Goal: Task Accomplishment & Management: Manage account settings

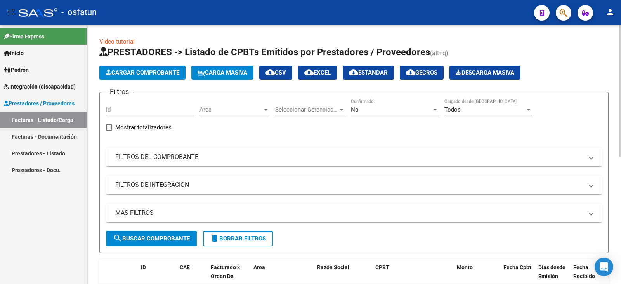
click at [138, 71] on span "Cargar Comprobante" at bounding box center [143, 72] width 74 height 7
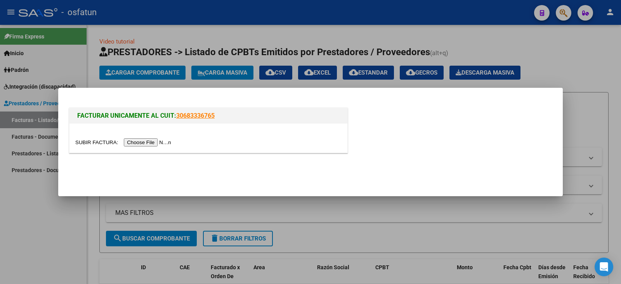
click at [141, 139] on input "file" at bounding box center [124, 142] width 98 height 8
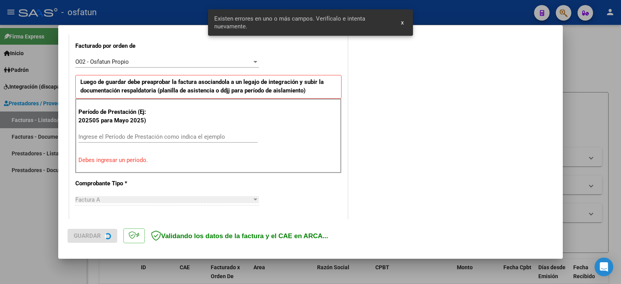
scroll to position [282, 0]
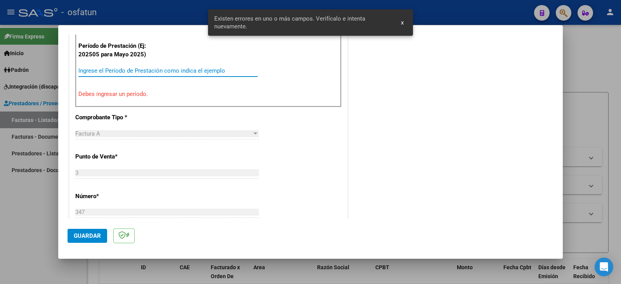
click at [97, 72] on input "Ingrese el Período de Prestación como indica el ejemplo" at bounding box center [167, 70] width 179 height 7
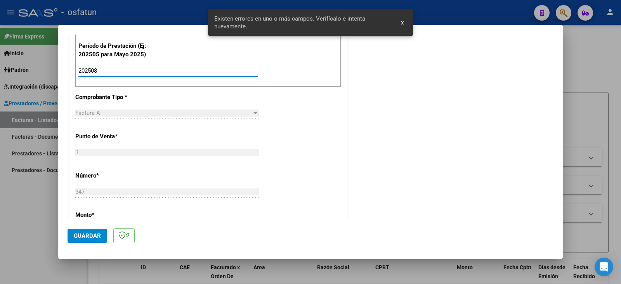
type input "202508"
click at [86, 236] on span "Guardar" at bounding box center [87, 235] width 27 height 7
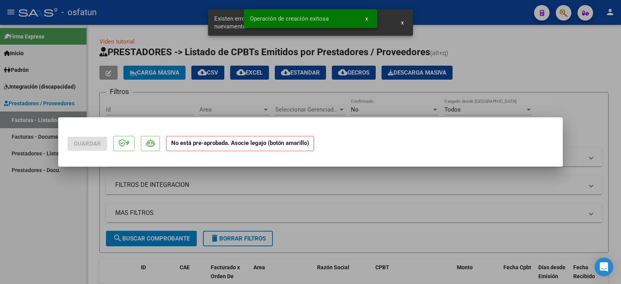
scroll to position [0, 0]
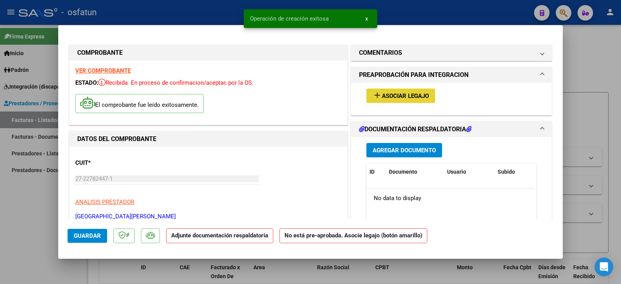
drag, startPoint x: 412, startPoint y: 101, endPoint x: 407, endPoint y: 101, distance: 5.4
click at [407, 101] on button "add Asociar Legajo" at bounding box center [401, 96] width 69 height 14
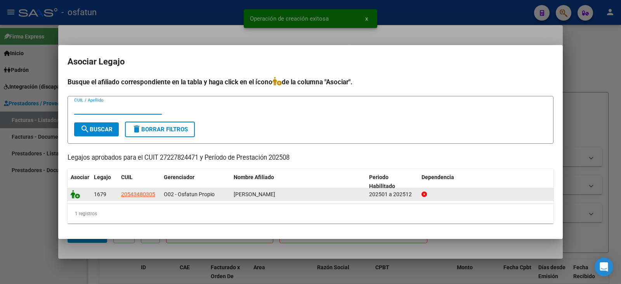
click at [79, 194] on icon at bounding box center [75, 194] width 9 height 9
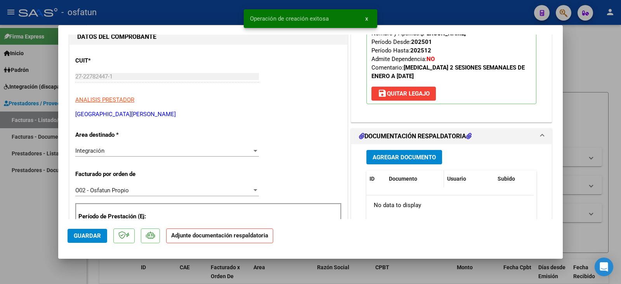
scroll to position [117, 0]
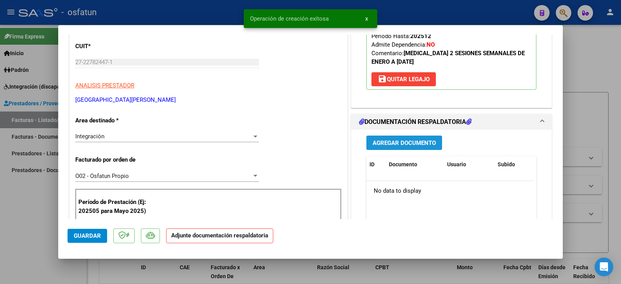
click at [407, 143] on span "Agregar Documento" at bounding box center [404, 142] width 63 height 7
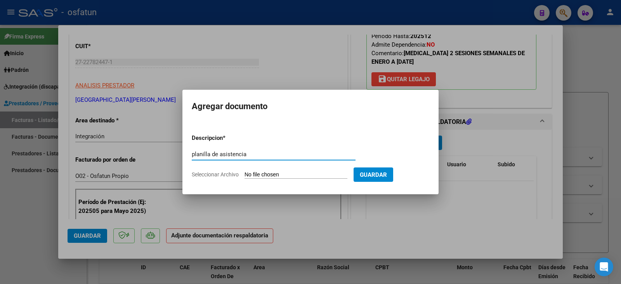
type input "planilla de asistencia"
click at [279, 174] on input "Seleccionar Archivo" at bounding box center [296, 174] width 103 height 7
type input "C:\fakepath\plaza plan.pdf"
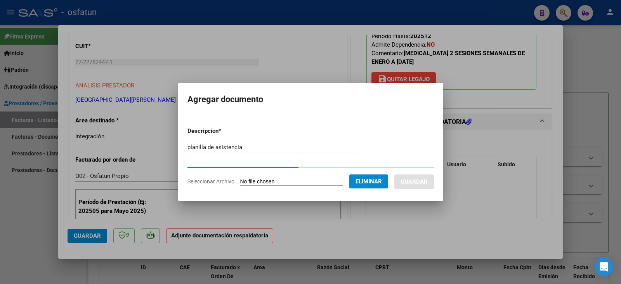
drag, startPoint x: 510, startPoint y: 214, endPoint x: 369, endPoint y: 174, distance: 145.8
click at [510, 215] on div at bounding box center [310, 142] width 621 height 284
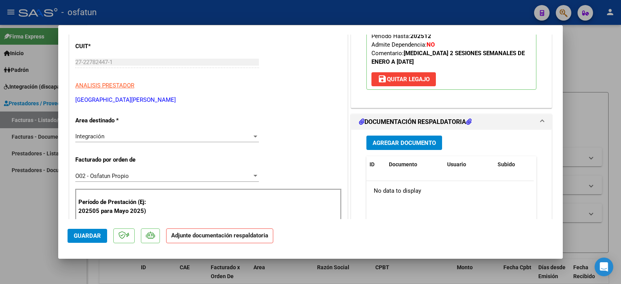
click at [414, 147] on button "Agregar Documento" at bounding box center [405, 143] width 76 height 14
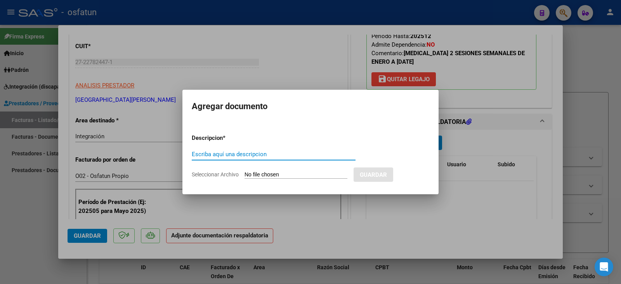
click at [279, 174] on input "Seleccionar Archivo" at bounding box center [296, 174] width 103 height 7
type input "C:\fakepath\plaza plan.pdf"
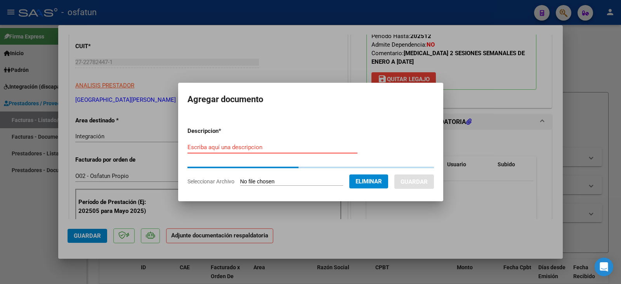
click at [273, 147] on input "Escriba aquí una descripcion" at bounding box center [273, 147] width 170 height 7
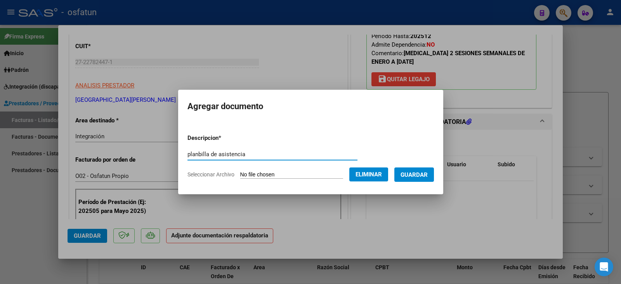
type input "planbilla de asistencia"
click at [416, 180] on button "Guardar" at bounding box center [415, 174] width 40 height 14
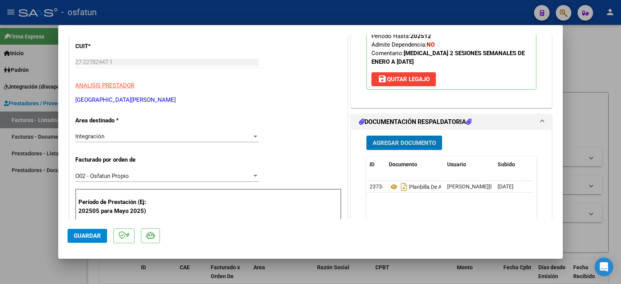
click at [400, 141] on span "Agregar Documento" at bounding box center [404, 142] width 63 height 7
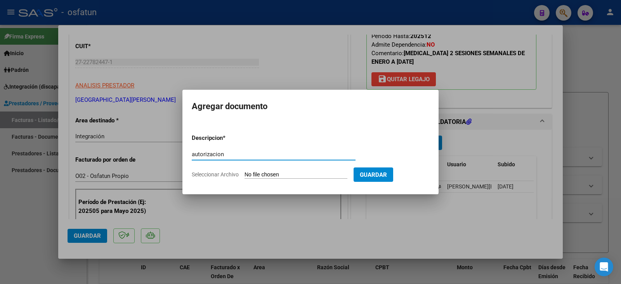
type input "autorizacion"
click at [277, 175] on input "Seleccionar Archivo" at bounding box center [296, 174] width 103 height 7
type input "C:\fakepath\[PERSON_NAME] - Plaza - psicomo.pdf"
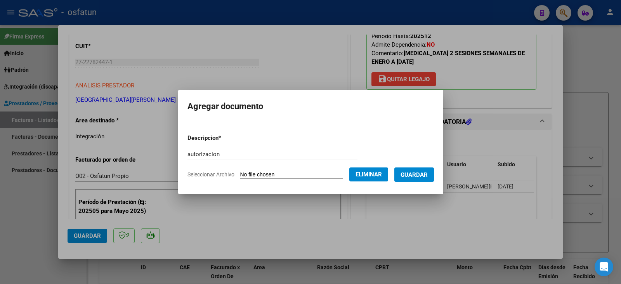
click at [427, 174] on span "Guardar" at bounding box center [414, 174] width 27 height 7
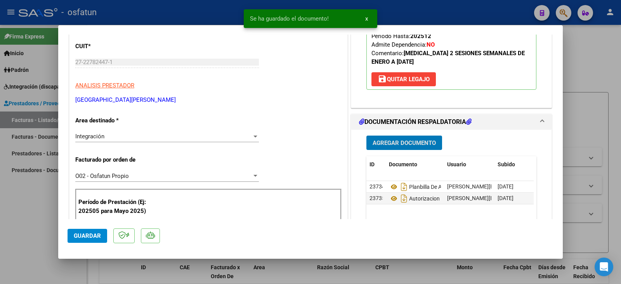
click at [83, 238] on span "Guardar" at bounding box center [87, 235] width 27 height 7
click at [40, 239] on div at bounding box center [310, 142] width 621 height 284
type input "$ 0,00"
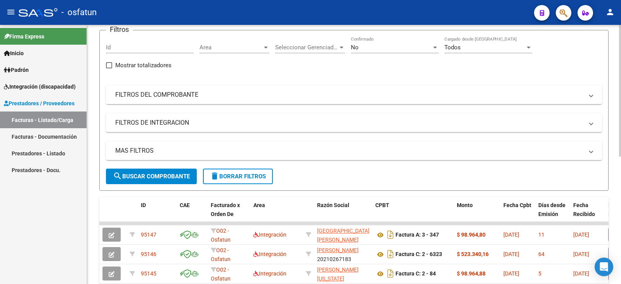
scroll to position [0, 0]
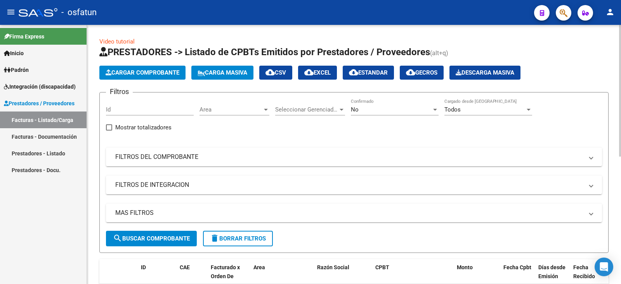
click at [141, 65] on app-list-header "PRESTADORES -> Listado de CPBTs Emitidos por Prestadores / Proveedores (alt+q) …" at bounding box center [354, 149] width 510 height 207
click at [141, 74] on span "Cargar Comprobante" at bounding box center [143, 72] width 74 height 7
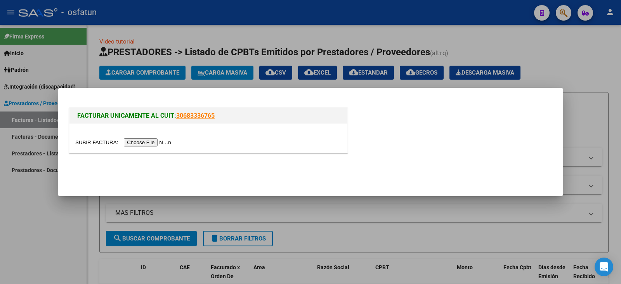
click at [151, 141] on input "file" at bounding box center [124, 142] width 98 height 8
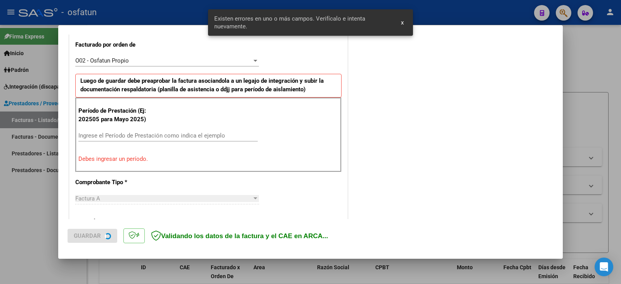
scroll to position [155, 0]
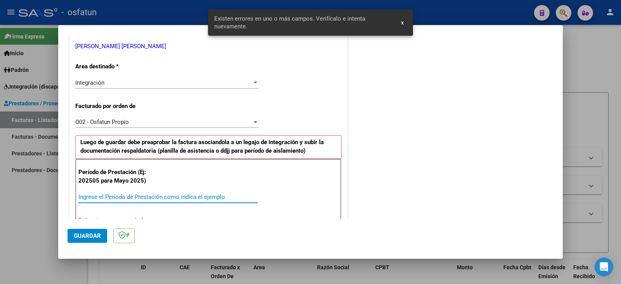
click at [136, 197] on input "Ingrese el Período de Prestación como indica el ejemplo" at bounding box center [167, 196] width 179 height 7
type input "202508"
click at [97, 236] on span "Guardar" at bounding box center [87, 235] width 27 height 7
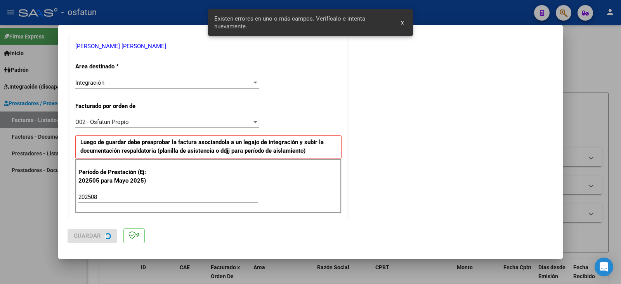
scroll to position [0, 0]
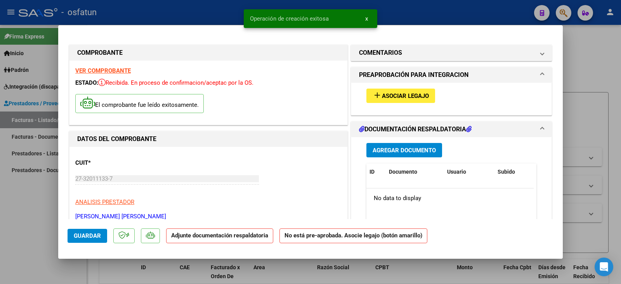
click at [386, 99] on span "Asociar Legajo" at bounding box center [405, 95] width 47 height 7
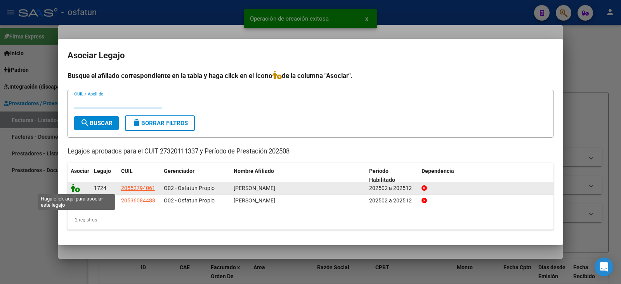
click at [80, 190] on icon at bounding box center [75, 188] width 9 height 9
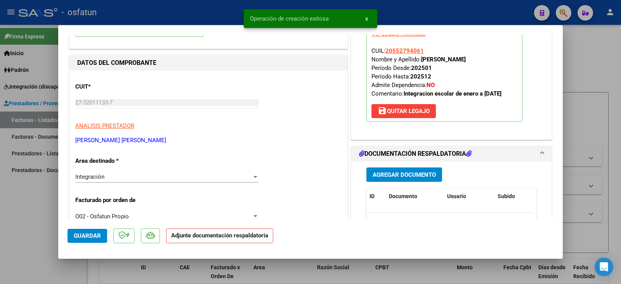
scroll to position [78, 0]
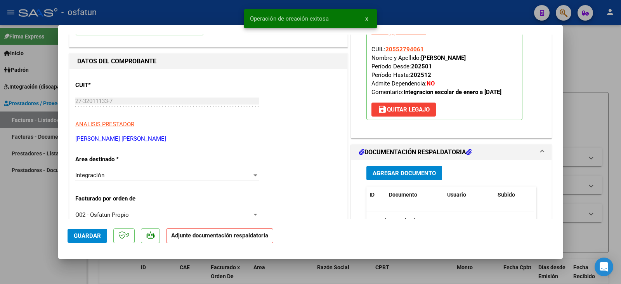
click at [414, 177] on span "Agregar Documento" at bounding box center [404, 173] width 63 height 7
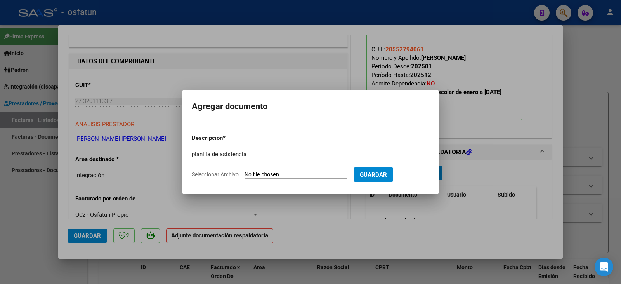
type input "planilla de asistencia"
click at [295, 176] on input "Seleccionar Archivo" at bounding box center [296, 174] width 103 height 7
type input "C:\fakepath\[PERSON_NAME] plan.pdf"
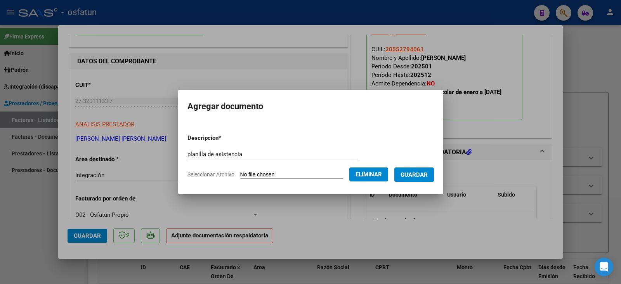
click at [428, 174] on span "Guardar" at bounding box center [414, 174] width 27 height 7
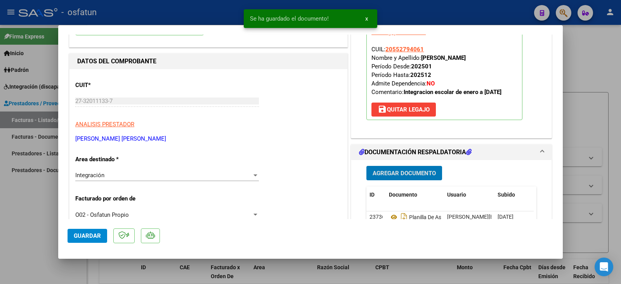
click at [400, 180] on button "Agregar Documento" at bounding box center [405, 173] width 76 height 14
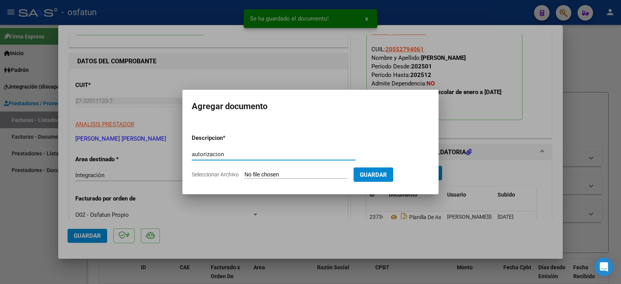
type input "autorizacion"
click at [278, 174] on input "Seleccionar Archivo" at bounding box center [296, 174] width 103 height 7
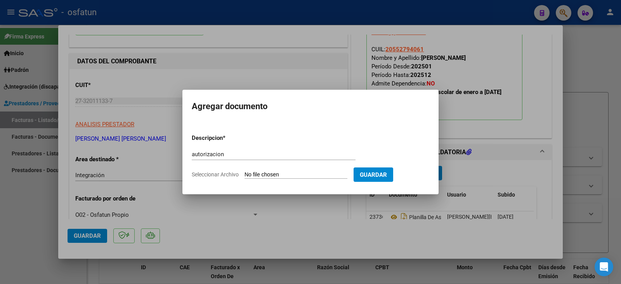
type input "C:\fakepath\[PERSON_NAME] - eim - ie.pdf"
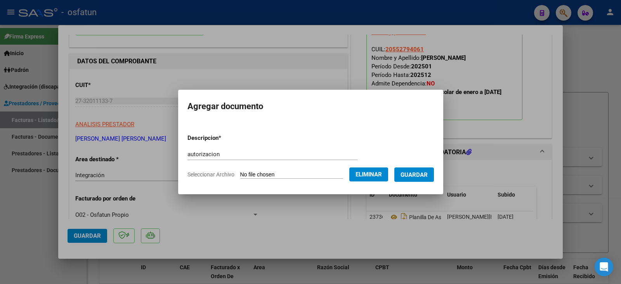
click at [428, 172] on span "Guardar" at bounding box center [414, 174] width 27 height 7
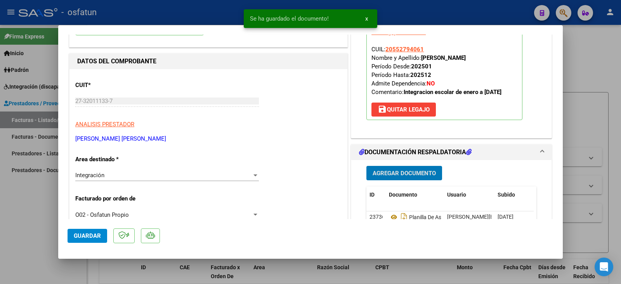
click at [79, 239] on span "Guardar" at bounding box center [87, 235] width 27 height 7
click at [43, 238] on div at bounding box center [310, 142] width 621 height 284
type input "$ 0,00"
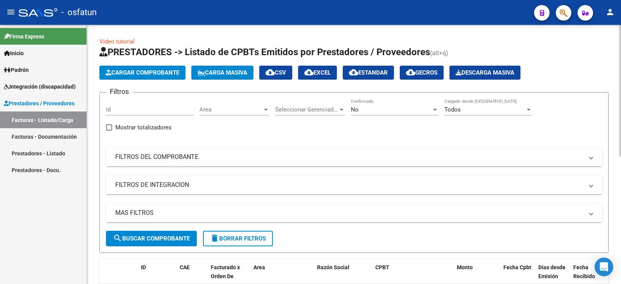
click at [501, 165] on mat-expansion-panel-header "FILTROS DEL COMPROBANTE" at bounding box center [354, 157] width 496 height 19
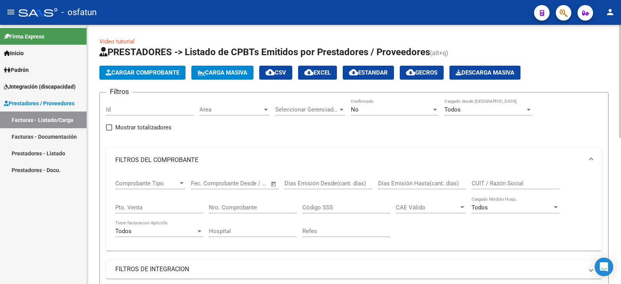
click at [141, 71] on span "Cargar Comprobante" at bounding box center [143, 72] width 74 height 7
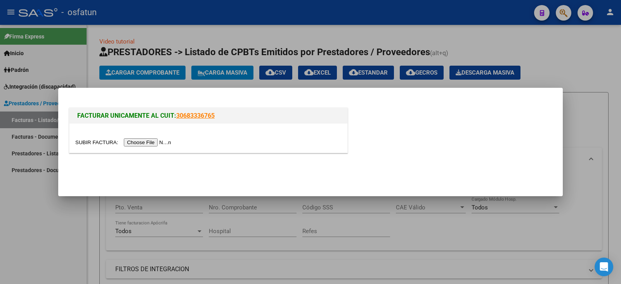
click at [155, 145] on input "file" at bounding box center [124, 142] width 98 height 8
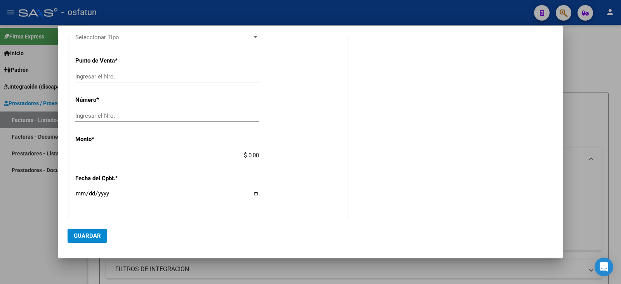
scroll to position [194, 0]
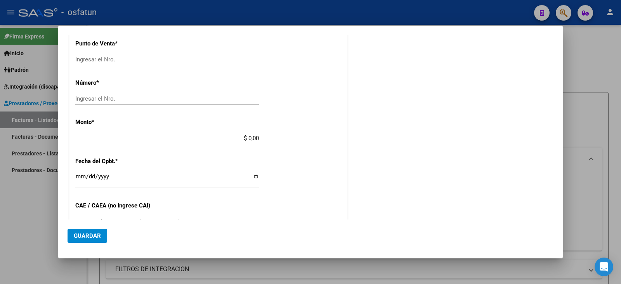
click at [22, 217] on div at bounding box center [310, 142] width 621 height 284
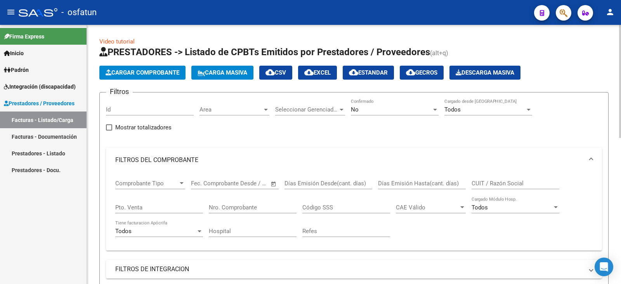
click at [155, 71] on span "Cargar Comprobante" at bounding box center [143, 72] width 74 height 7
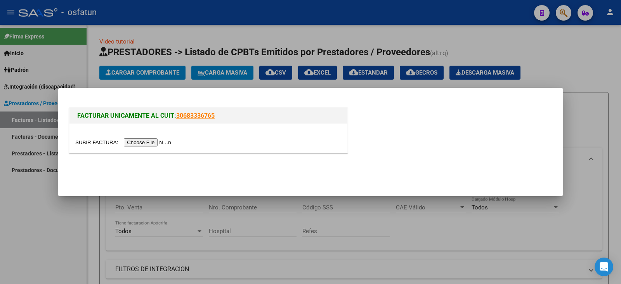
click at [143, 145] on input "file" at bounding box center [124, 142] width 98 height 8
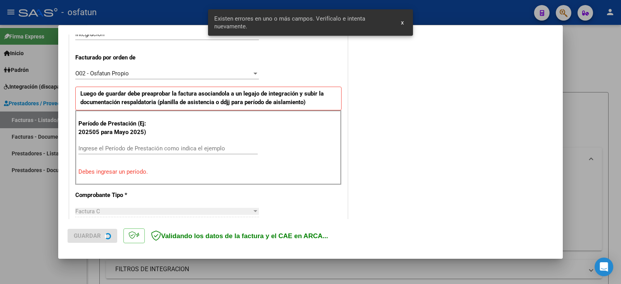
scroll to position [217, 0]
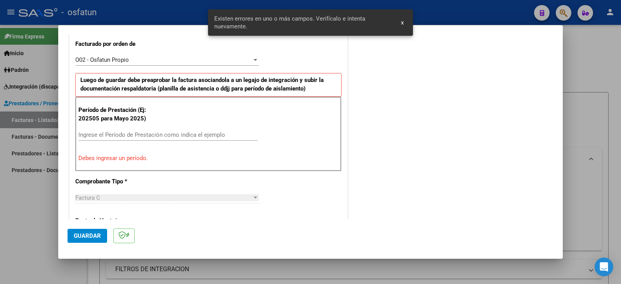
click at [122, 134] on input "Ingrese el Período de Prestación como indica el ejemplo" at bounding box center [167, 134] width 179 height 7
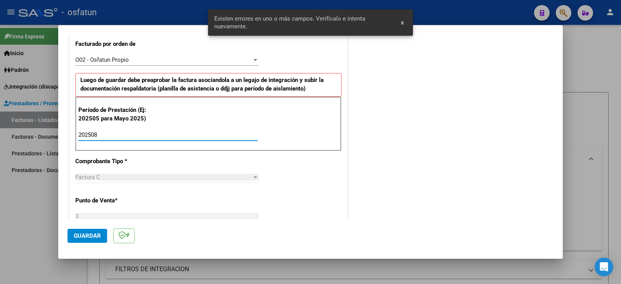
type input "202508"
click at [90, 238] on span "Guardar" at bounding box center [87, 235] width 27 height 7
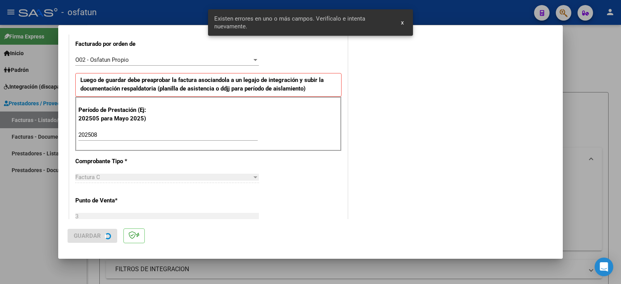
scroll to position [0, 0]
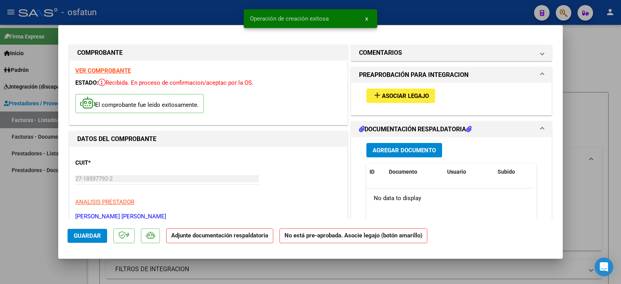
click at [392, 95] on span "Asociar Legajo" at bounding box center [405, 95] width 47 height 7
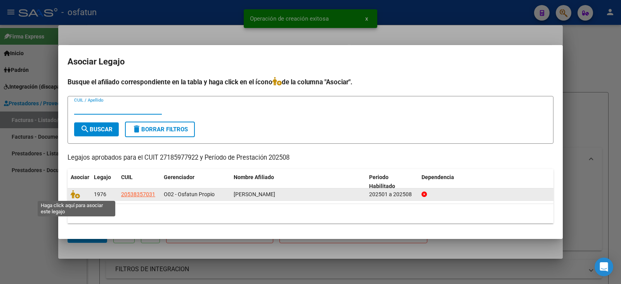
click at [74, 193] on icon at bounding box center [75, 194] width 9 height 9
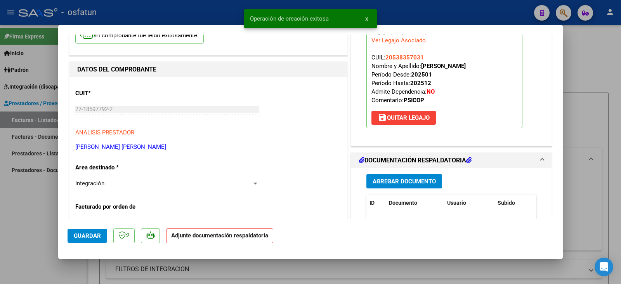
scroll to position [117, 0]
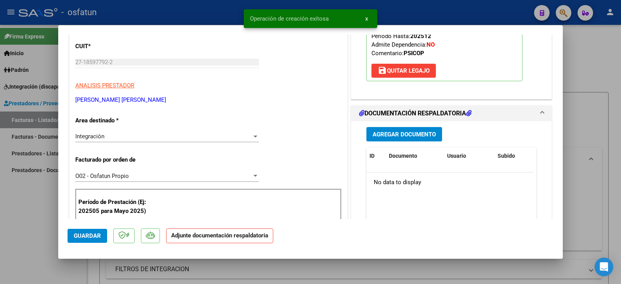
click at [393, 133] on span "Agregar Documento" at bounding box center [404, 134] width 63 height 7
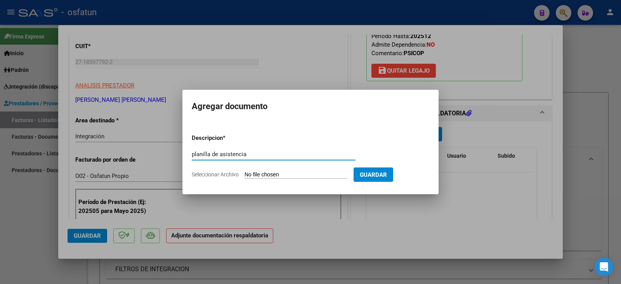
type input "planilla de asistencia"
click at [261, 174] on input "Seleccionar Archivo" at bounding box center [296, 174] width 103 height 7
type input "C:\fakepath\pemjerek plan.pdf"
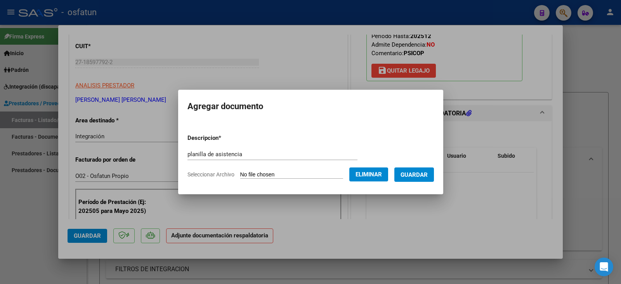
click at [421, 176] on span "Guardar" at bounding box center [414, 174] width 27 height 7
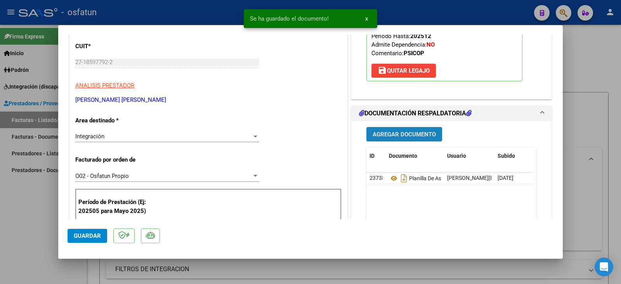
click at [402, 134] on span "Agregar Documento" at bounding box center [404, 134] width 63 height 7
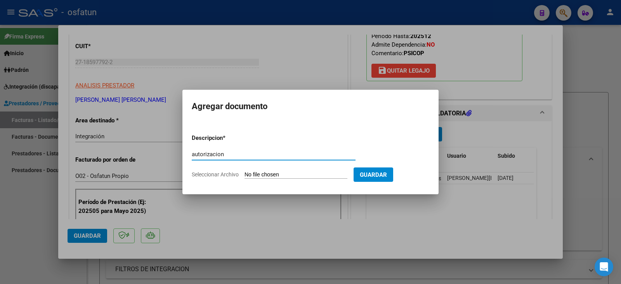
type input "autorizacion"
click at [299, 176] on input "Seleccionar Archivo" at bounding box center [296, 174] width 103 height 7
type input "C:\fakepath\[PERSON_NAME] - [PERSON_NAME] - psicope.pdf"
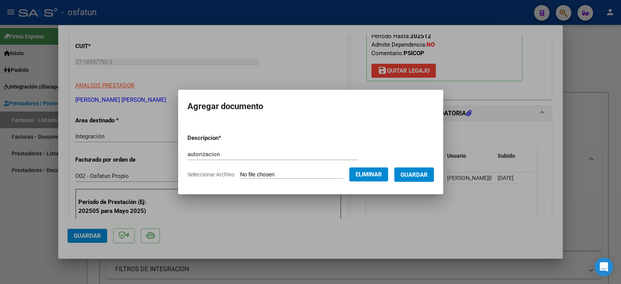
click at [422, 175] on span "Guardar" at bounding box center [414, 174] width 27 height 7
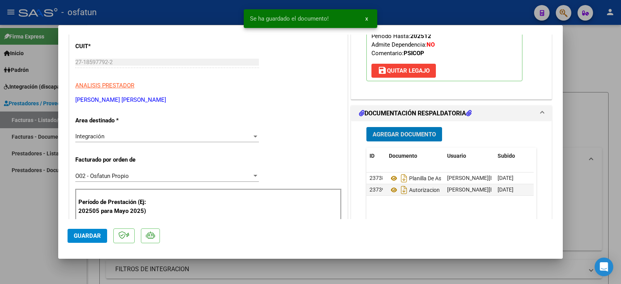
click at [94, 231] on button "Guardar" at bounding box center [88, 236] width 40 height 14
click at [45, 226] on div at bounding box center [310, 142] width 621 height 284
type input "$ 0,00"
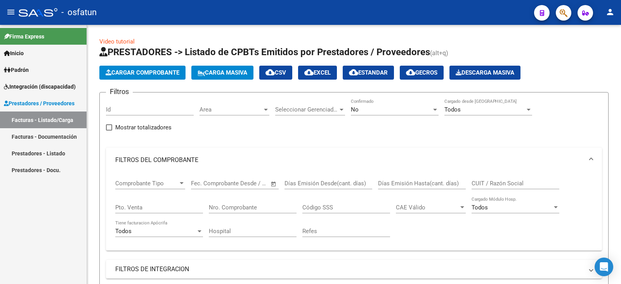
click at [14, 88] on span "Integración (discapacidad)" at bounding box center [40, 86] width 72 height 9
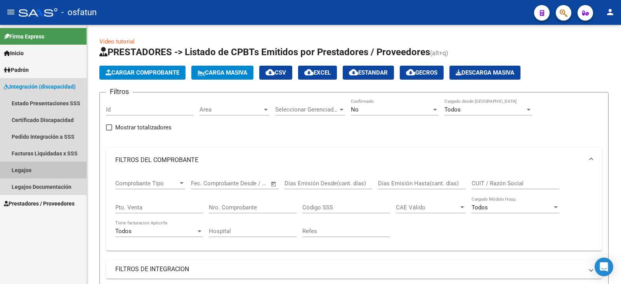
click at [21, 168] on link "Legajos" at bounding box center [43, 170] width 87 height 17
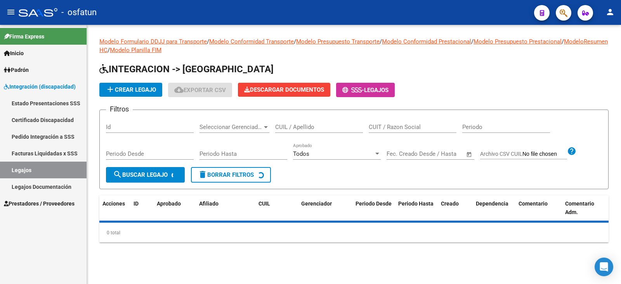
click at [322, 128] on input "CUIL / Apellido" at bounding box center [319, 126] width 88 height 7
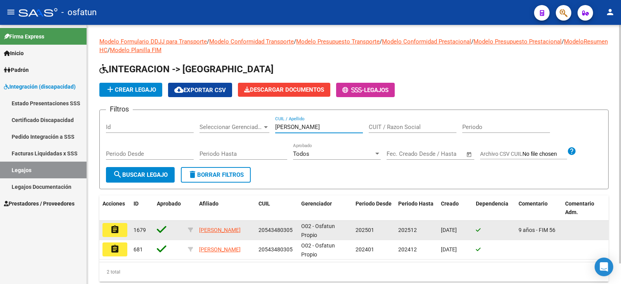
type input "[PERSON_NAME]"
click at [108, 234] on button "assignment" at bounding box center [115, 230] width 25 height 14
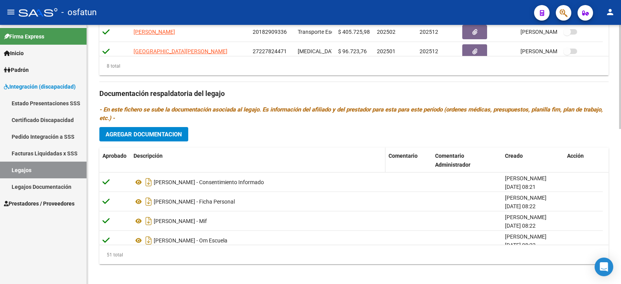
scroll to position [386, 0]
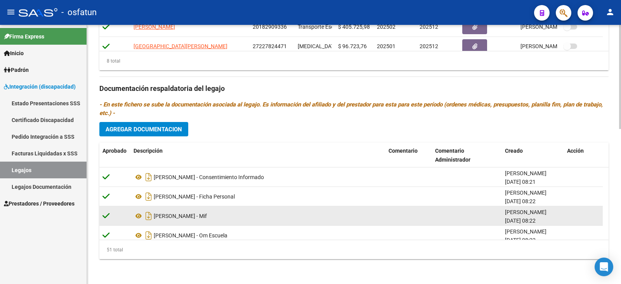
drag, startPoint x: 173, startPoint y: 216, endPoint x: 595, endPoint y: 214, distance: 422.5
click at [595, 214] on datatable-body-cell at bounding box center [583, 215] width 39 height 19
drag, startPoint x: 586, startPoint y: 214, endPoint x: 528, endPoint y: 216, distance: 58.3
drag, startPoint x: 528, startPoint y: 216, endPoint x: 105, endPoint y: 216, distance: 422.9
click at [104, 216] on icon at bounding box center [106, 215] width 7 height 9
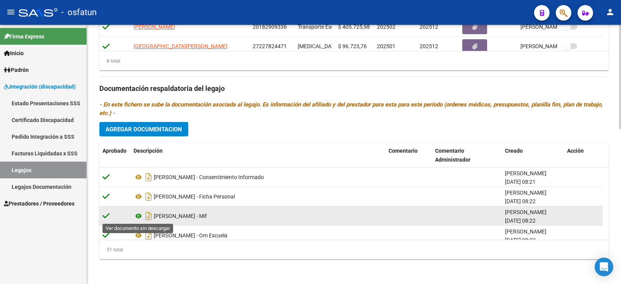
click at [139, 218] on icon at bounding box center [139, 215] width 10 height 9
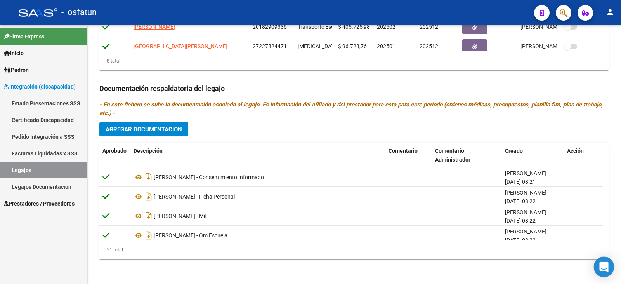
click at [607, 268] on icon "Open Intercom Messenger" at bounding box center [604, 267] width 9 height 10
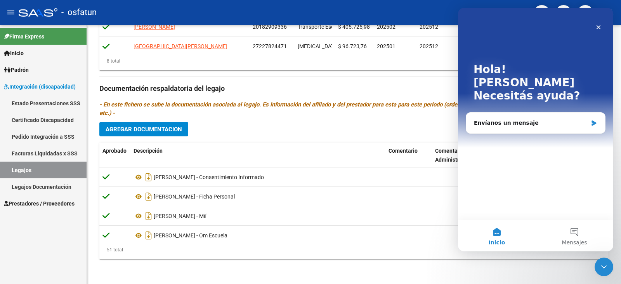
scroll to position [0, 0]
click at [579, 235] on button "Mensajes" at bounding box center [575, 235] width 78 height 31
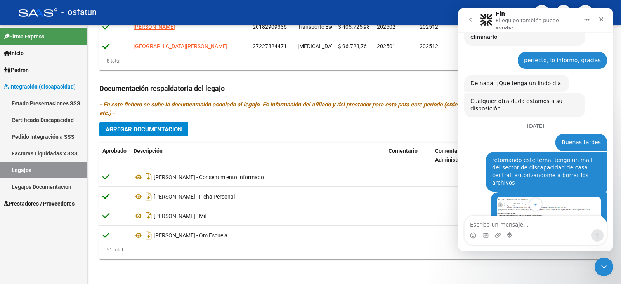
scroll to position [561, 0]
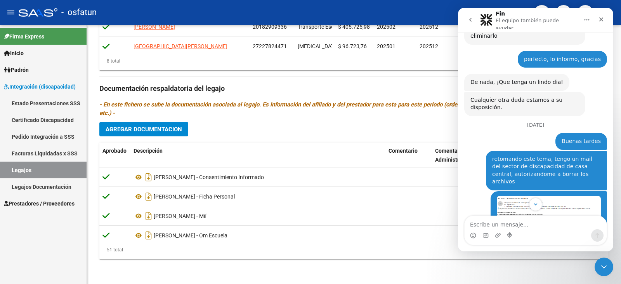
click at [539, 196] on img "Ludmila dice…" at bounding box center [549, 231] width 104 height 70
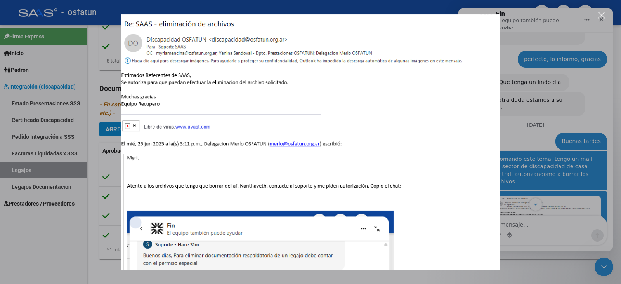
scroll to position [0, 0]
click at [557, 157] on div "Intercom Messenger" at bounding box center [310, 142] width 621 height 284
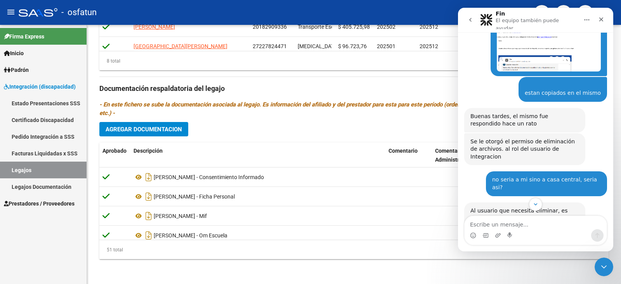
scroll to position [794, 0]
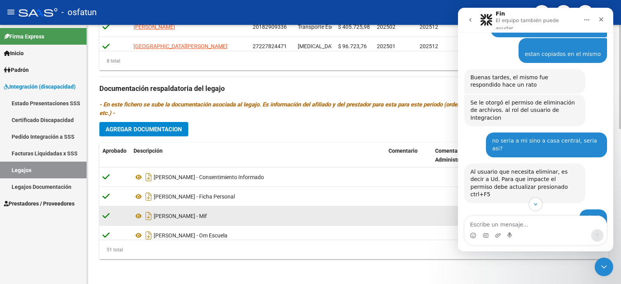
drag, startPoint x: 163, startPoint y: 217, endPoint x: 195, endPoint y: 221, distance: 31.8
click at [195, 221] on div "[PERSON_NAME] - Mif" at bounding box center [258, 216] width 249 height 12
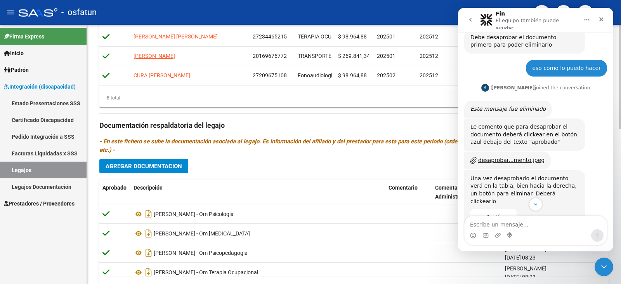
scroll to position [1027, 0]
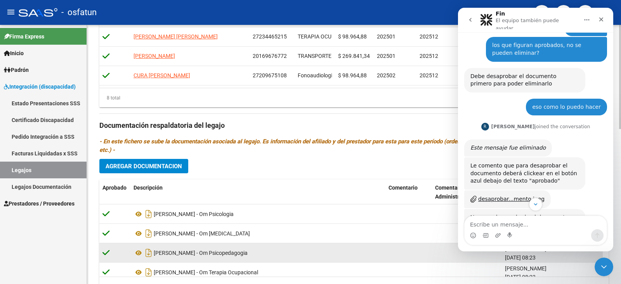
drag, startPoint x: 397, startPoint y: 253, endPoint x: 331, endPoint y: 252, distance: 65.2
click at [396, 253] on div at bounding box center [409, 252] width 40 height 9
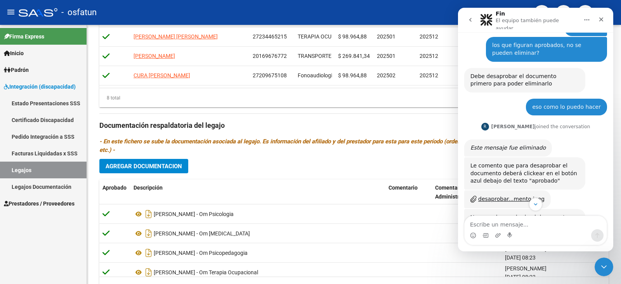
click at [609, 18] on nav "Fin El equipo también puede ayudar" at bounding box center [535, 20] width 155 height 24
click at [598, 15] on div "Cerrar" at bounding box center [602, 19] width 14 height 14
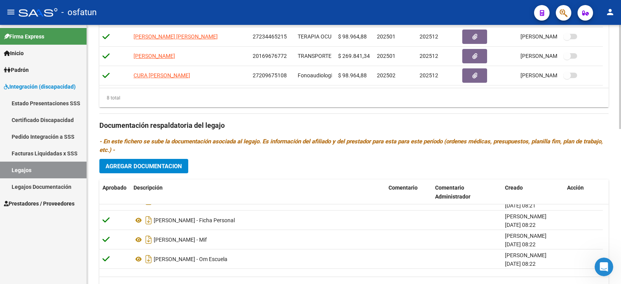
scroll to position [0, 0]
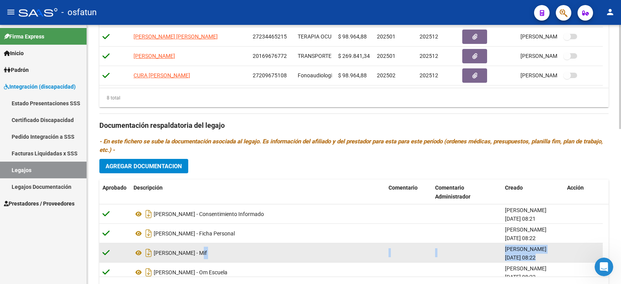
drag, startPoint x: 249, startPoint y: 255, endPoint x: 584, endPoint y: 256, distance: 334.8
click at [583, 255] on div "Gurecki - Mif Ludmila Rodríguez 08/01/2025 08:22" at bounding box center [351, 252] width 504 height 19
drag, startPoint x: 600, startPoint y: 254, endPoint x: 582, endPoint y: 237, distance: 24.5
click at [600, 254] on datatable-body-cell at bounding box center [583, 252] width 39 height 19
click at [569, 256] on datatable-body-cell at bounding box center [583, 252] width 39 height 19
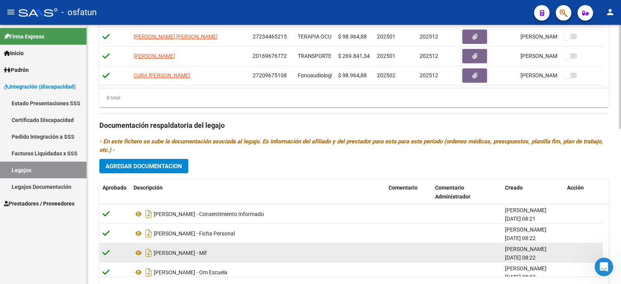
click at [569, 256] on datatable-body-cell at bounding box center [583, 252] width 39 height 19
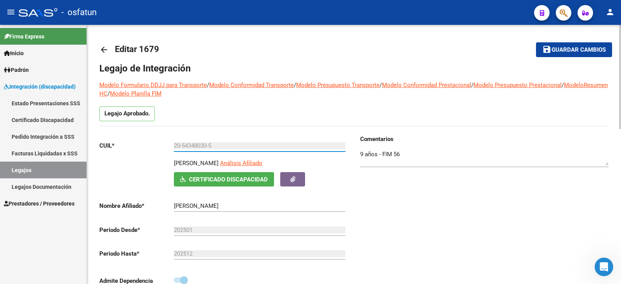
drag, startPoint x: 214, startPoint y: 144, endPoint x: 161, endPoint y: 143, distance: 53.6
click at [161, 143] on app-form-text-field "CUIL * 20-54348030-5 Ingresar CUIL" at bounding box center [222, 145] width 246 height 7
click at [602, 267] on icon "Abrir Intercom Messenger" at bounding box center [602, 266] width 5 height 6
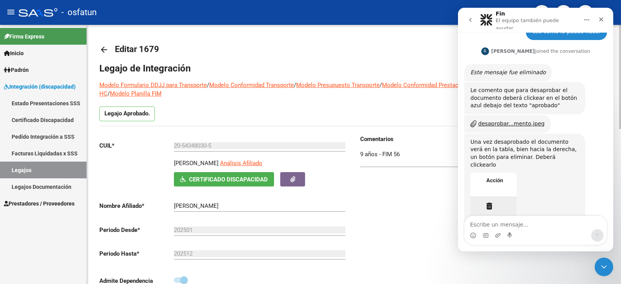
scroll to position [1105, 0]
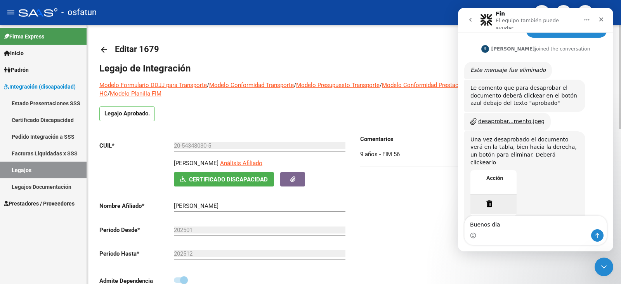
type textarea "Buenos dias"
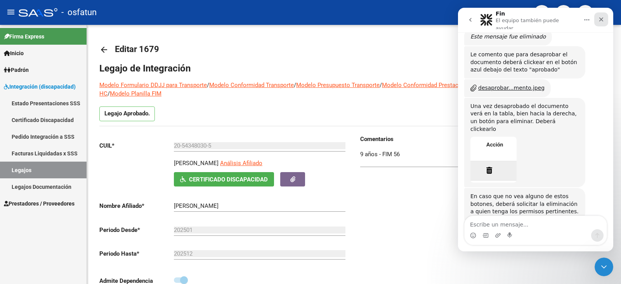
drag, startPoint x: 601, startPoint y: 19, endPoint x: 1057, endPoint y: 29, distance: 456.4
click at [601, 19] on icon "Cerrar" at bounding box center [602, 19] width 4 height 4
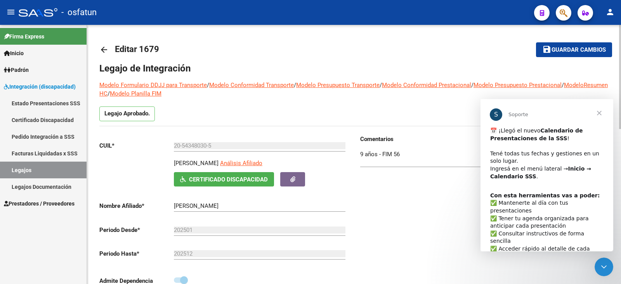
scroll to position [0, 0]
click at [599, 111] on span "Cerrar" at bounding box center [600, 113] width 28 height 28
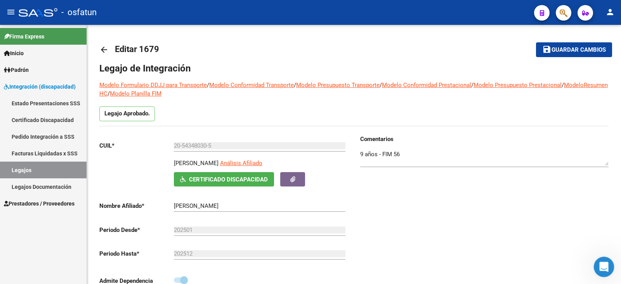
click at [605, 262] on icon "Abrir Intercom Messenger" at bounding box center [603, 265] width 13 height 13
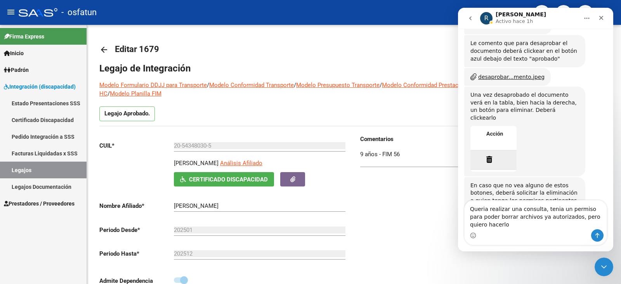
scroll to position [1154, 0]
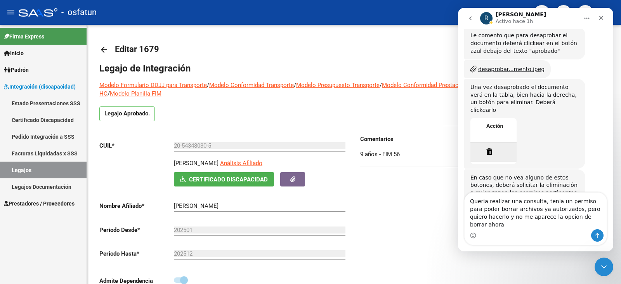
type textarea "Queria realizar una consulta, tenia un permiso para poder borrar archivos ya au…"
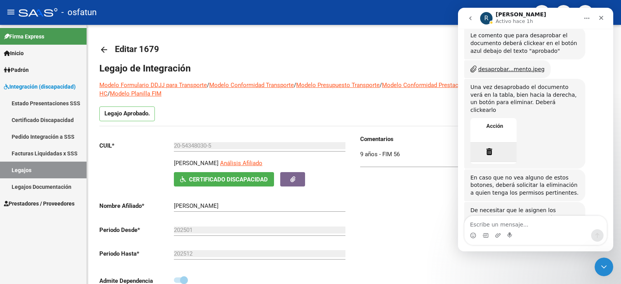
scroll to position [1179, 0]
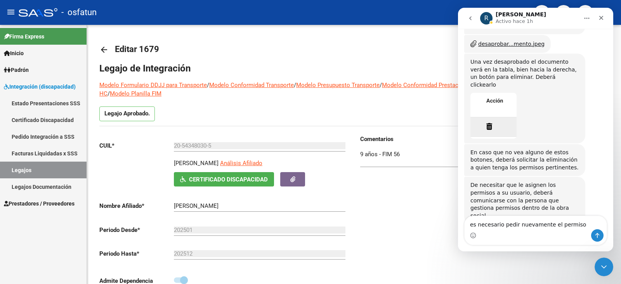
type textarea "es necesario pedir nuevamente el permiso?"
